Goal: Task Accomplishment & Management: Manage account settings

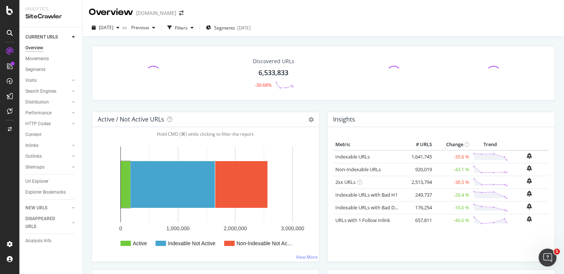
click at [308, 26] on div "2025 Sep. 7th vs Previous Filters Segments 2025-07-08" at bounding box center [323, 29] width 481 height 15
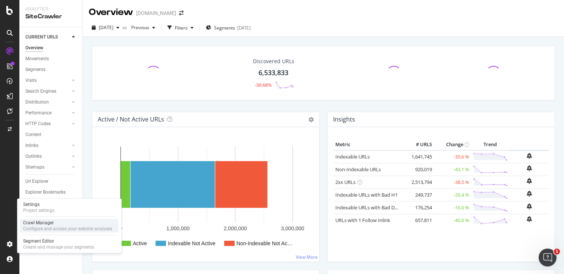
click at [37, 229] on div "Configure and access your website analyses" at bounding box center [67, 228] width 89 height 6
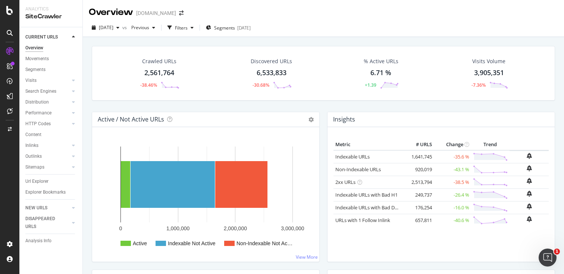
click at [425, 11] on div "Overview Gumtree.com" at bounding box center [323, 9] width 481 height 19
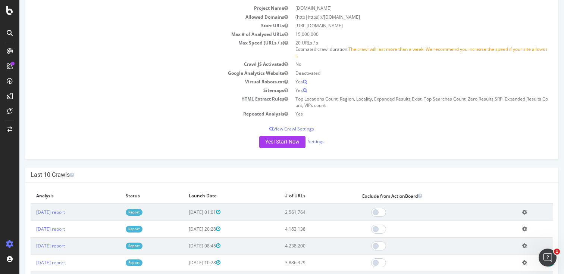
scroll to position [82, 0]
click at [318, 138] on link "Settings" at bounding box center [316, 140] width 17 height 6
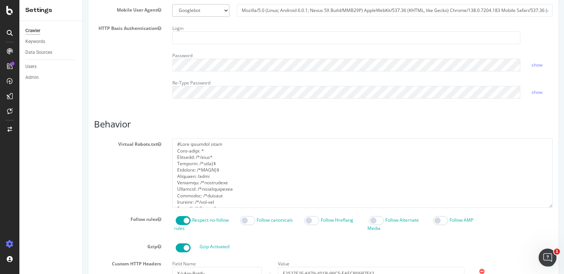
scroll to position [227, 0]
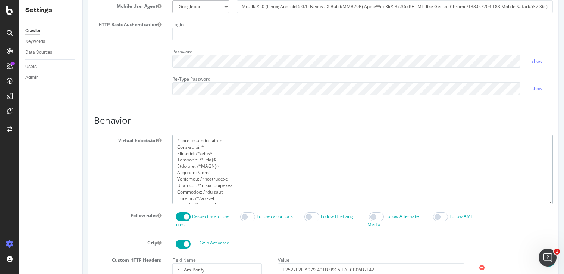
click at [205, 157] on textarea at bounding box center [362, 168] width 381 height 69
click at [263, 163] on textarea at bounding box center [362, 168] width 381 height 69
paste textarea "page}$ Disallow: /*PAGE}$ Disallow: /gdpr Disallow: /*searchjobs Disallow: /*em…"
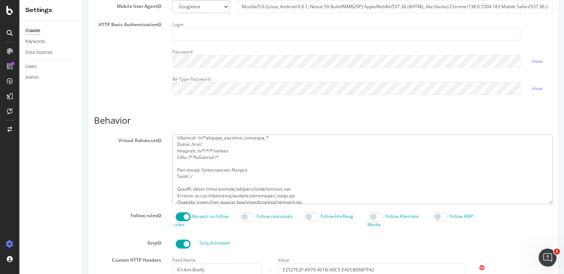
click at [260, 164] on textarea at bounding box center [362, 168] width 381 height 69
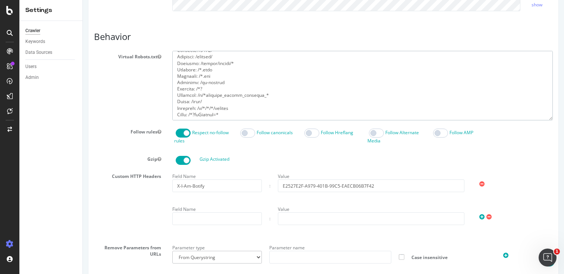
scroll to position [0, 0]
click at [156, 98] on div "Virtual Robots.txt" at bounding box center [323, 85] width 470 height 69
click at [228, 58] on textarea at bounding box center [362, 85] width 381 height 69
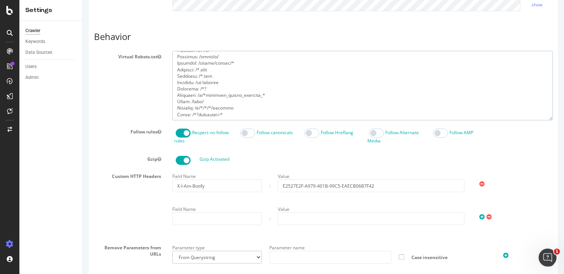
scroll to position [403, 0]
type textarea "User-agent: * Disallow: /*page}$ Disallow: /*PAGE}$ Disallow: /gdpr Disallow: /…"
click at [118, 120] on div "Virtual Robots.txt" at bounding box center [323, 85] width 470 height 69
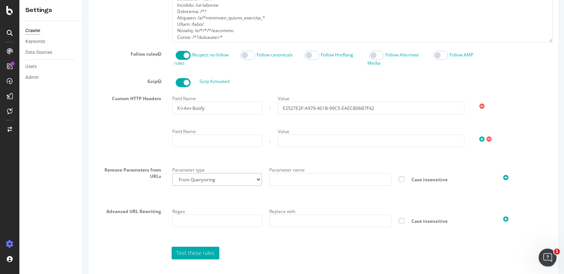
scroll to position [418, 0]
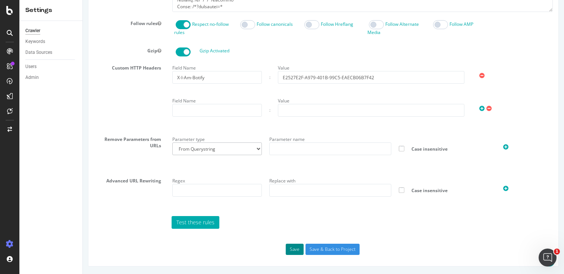
click at [296, 247] on button "Save" at bounding box center [295, 248] width 18 height 11
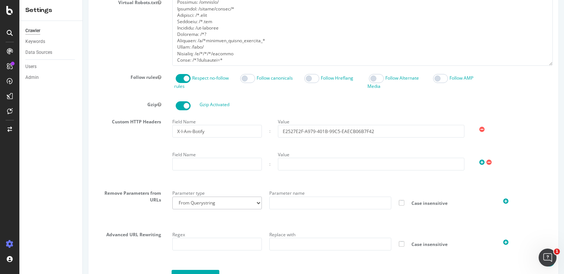
scroll to position [0, 0]
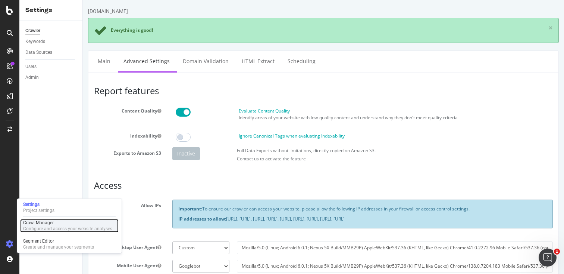
click at [36, 226] on div "Configure and access your website analyses" at bounding box center [67, 228] width 89 height 6
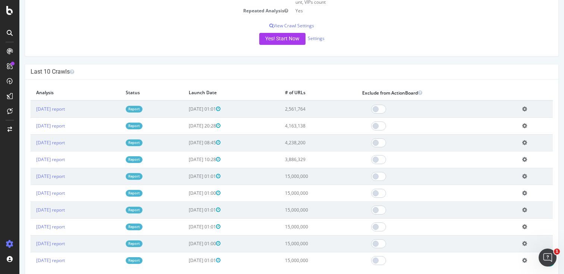
scroll to position [184, 0]
click at [527, 107] on icon at bounding box center [524, 110] width 5 height 6
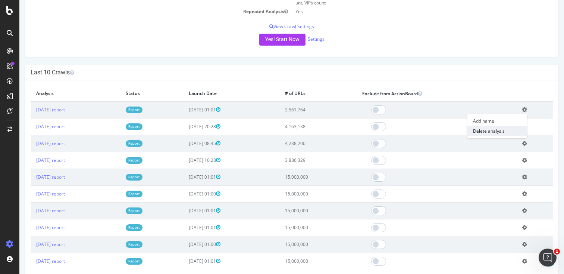
click at [513, 129] on link "Delete analysis" at bounding box center [498, 131] width 60 height 10
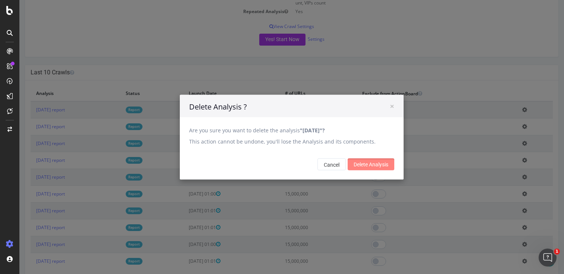
click at [366, 163] on input "Delete Analysis" at bounding box center [371, 164] width 47 height 12
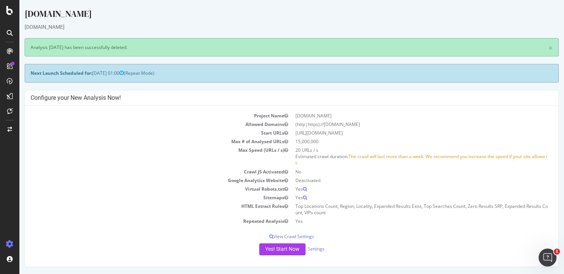
scroll to position [0, 0]
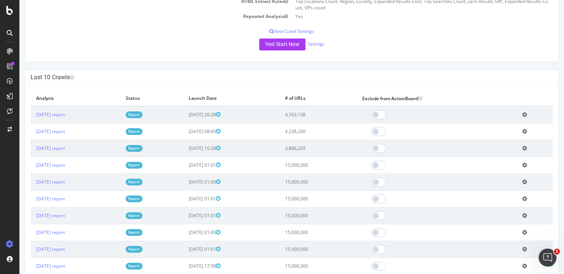
scroll to position [171, 0]
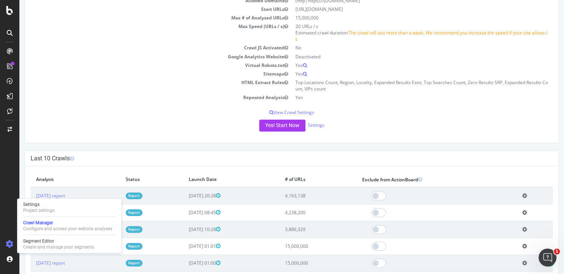
click at [221, 105] on div "Project Name Gumtree.com Allowed Domains (http|https)://www.gumtree.com Start U…" at bounding box center [292, 62] width 534 height 160
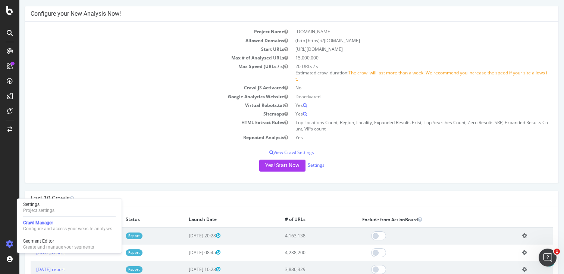
scroll to position [56, 0]
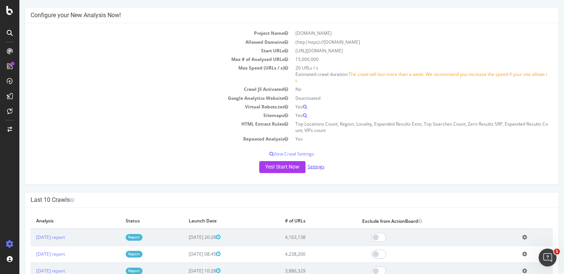
click at [321, 166] on link "Settings" at bounding box center [316, 166] width 17 height 6
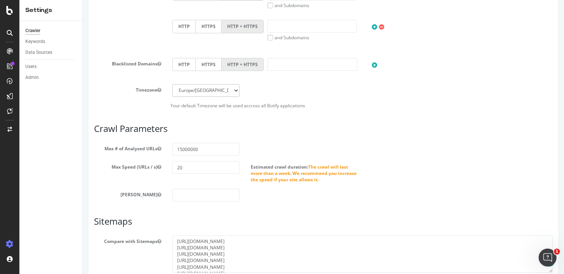
scroll to position [331, 0]
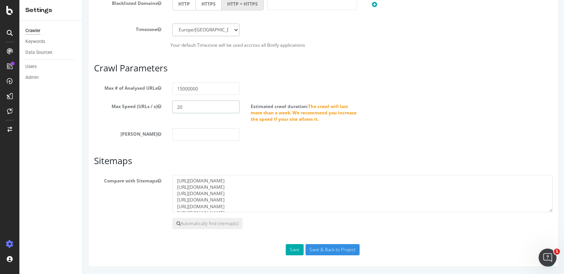
click at [214, 106] on input "20" at bounding box center [205, 106] width 67 height 13
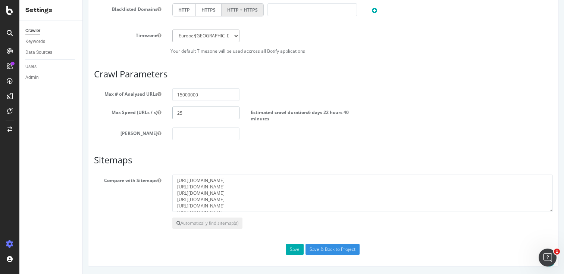
scroll to position [325, 0]
type input "25"
click at [292, 246] on button "Save" at bounding box center [295, 249] width 18 height 11
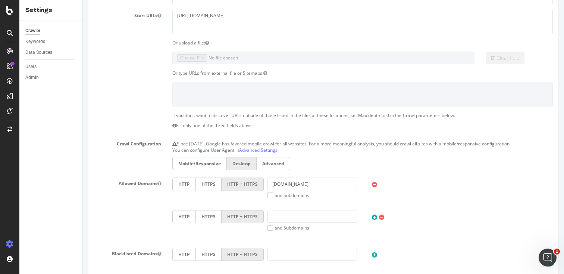
scroll to position [117, 0]
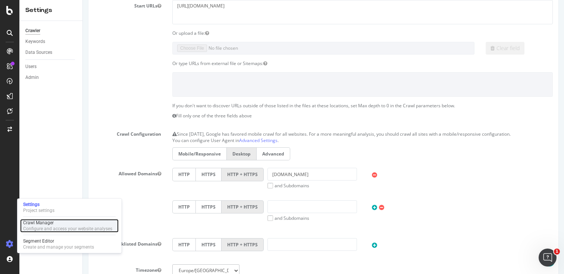
click at [31, 230] on div "Configure and access your website analyses" at bounding box center [67, 228] width 89 height 6
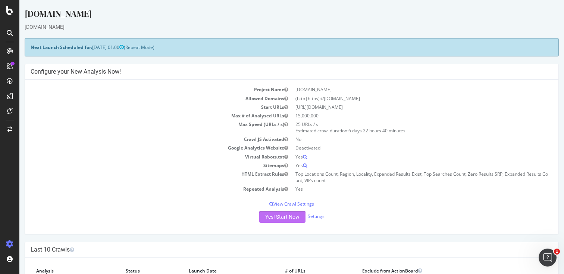
click at [294, 217] on button "Yes! Start Now" at bounding box center [282, 216] width 46 height 12
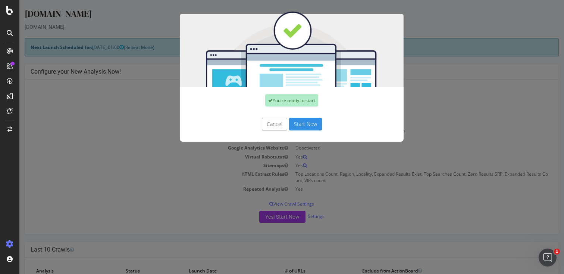
click at [314, 125] on button "Start Now" at bounding box center [305, 124] width 33 height 13
